Goal: Task Accomplishment & Management: Complete application form

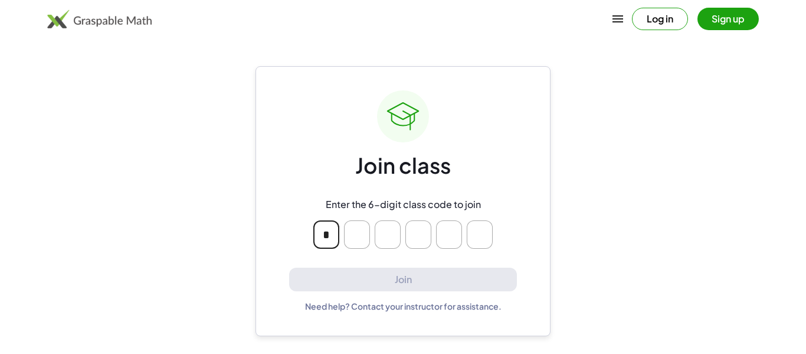
type input "*"
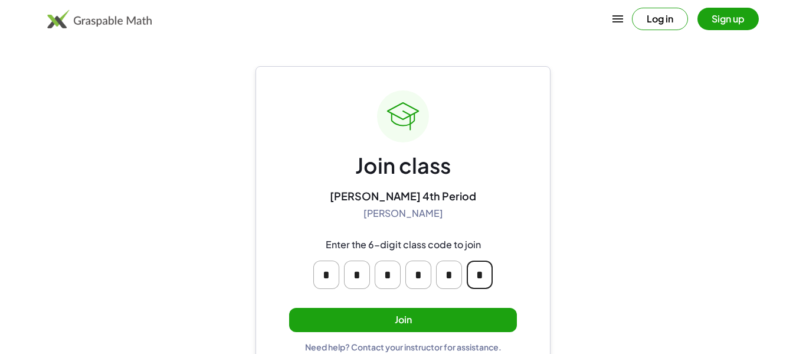
type input "*"
click at [295, 314] on button "Join" at bounding box center [403, 320] width 228 height 24
